Goal: Navigation & Orientation: Find specific page/section

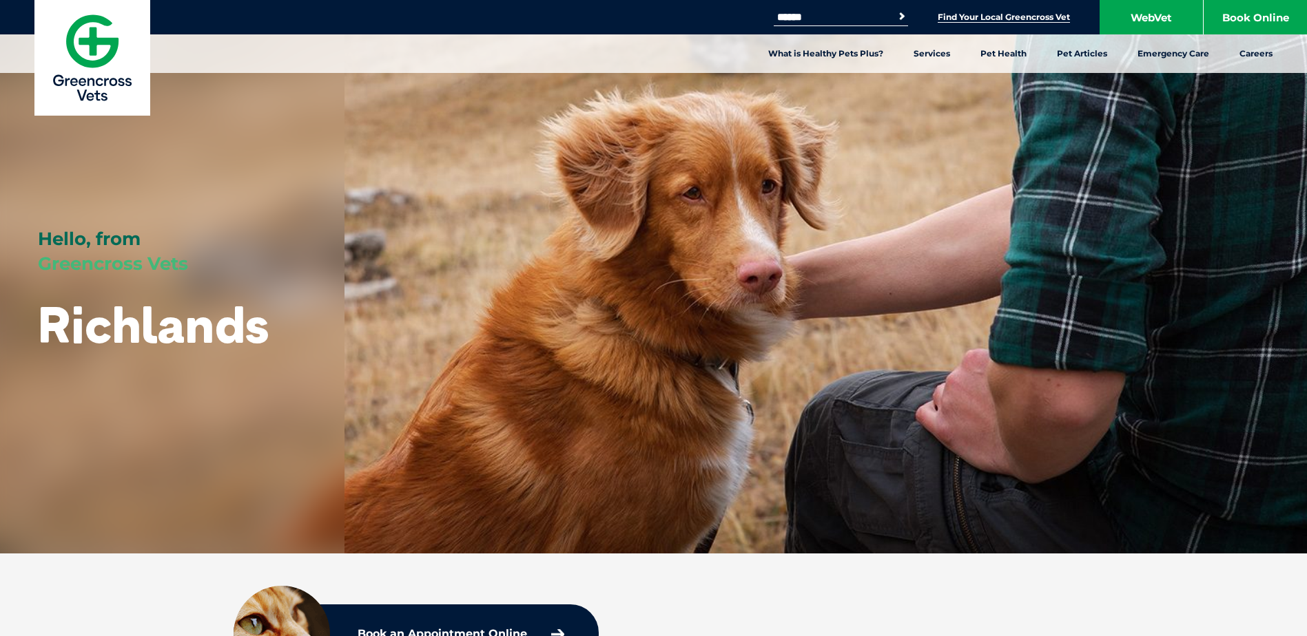
click at [1008, 14] on link "Find Your Local Greencross Vet" at bounding box center [1003, 17] width 132 height 11
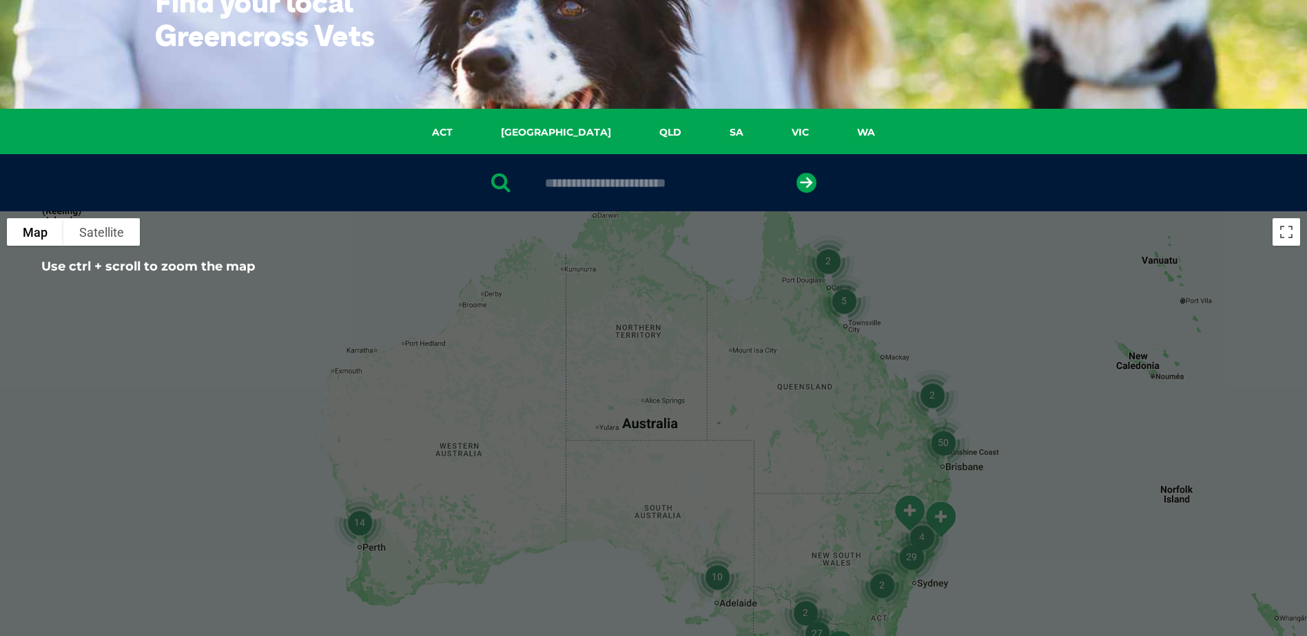
scroll to position [138, 0]
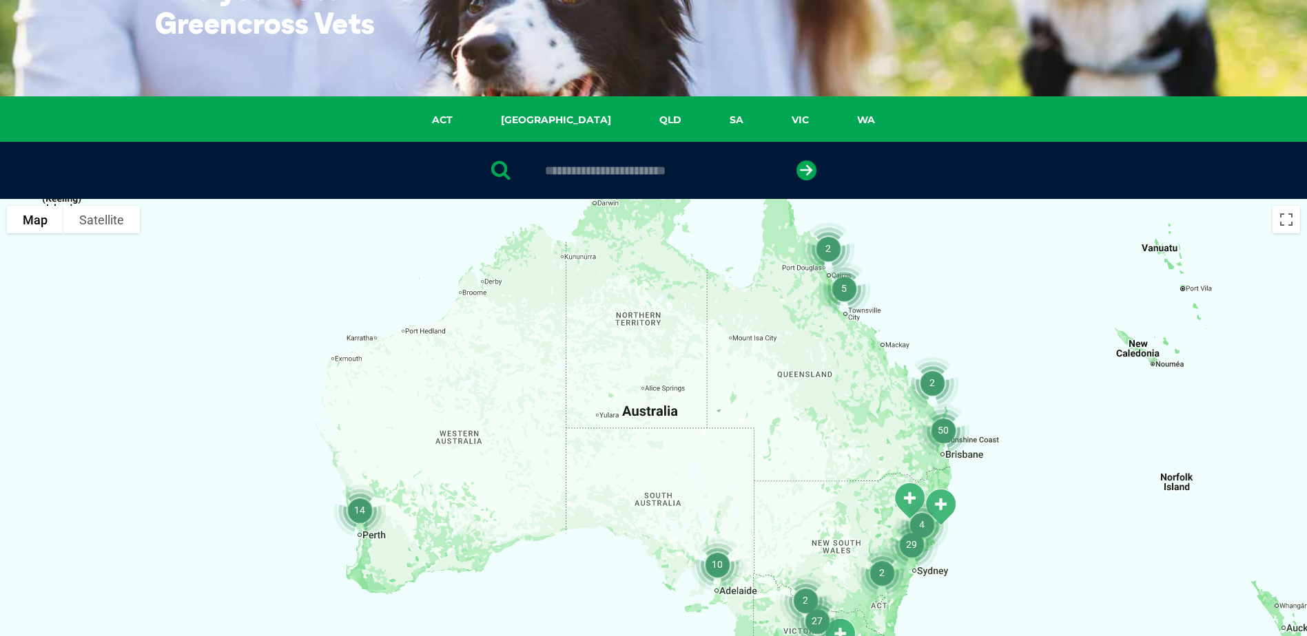
click at [942, 427] on img "50" at bounding box center [942, 430] width 63 height 63
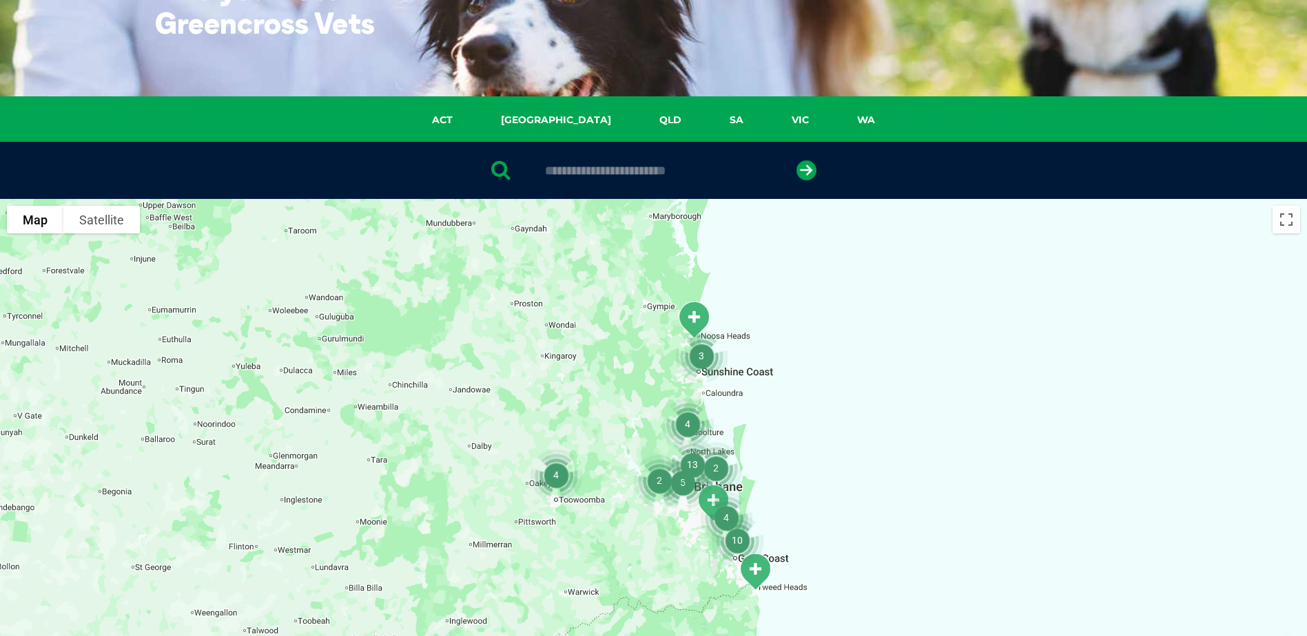
click at [724, 517] on img "10" at bounding box center [736, 540] width 63 height 63
